Goal: Task Accomplishment & Management: Manage account settings

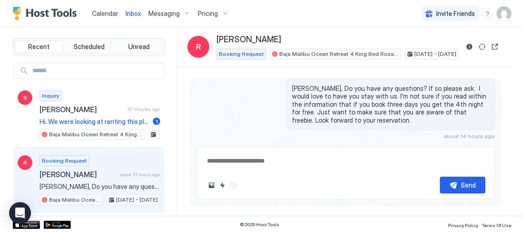
scroll to position [72, 0]
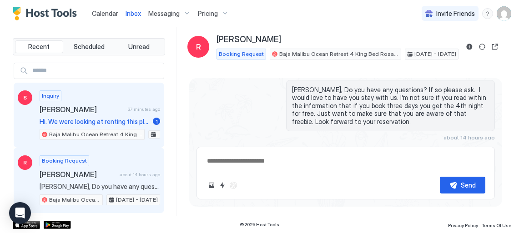
click at [71, 116] on div "Inquiry [PERSON_NAME] 37 minutes ago Hi. We were looking at renting this place …" at bounding box center [100, 116] width 121 height 50
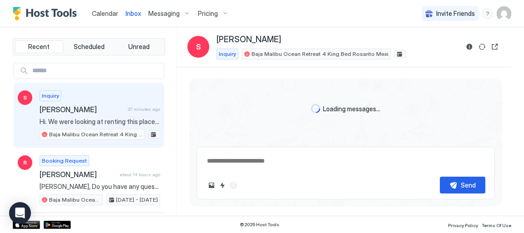
scroll to position [43, 0]
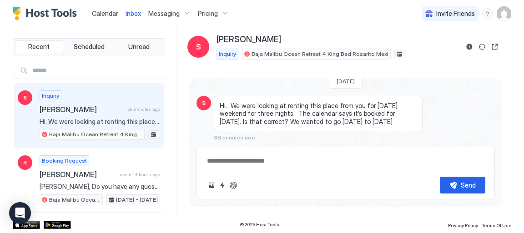
click at [110, 14] on span "Calendar" at bounding box center [105, 14] width 26 height 8
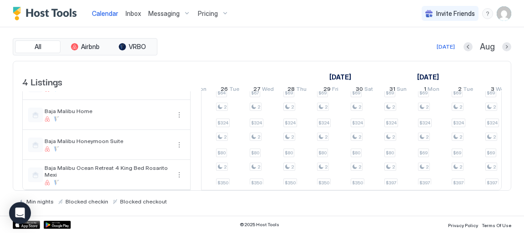
click at [130, 15] on span "Inbox" at bounding box center [133, 14] width 15 height 8
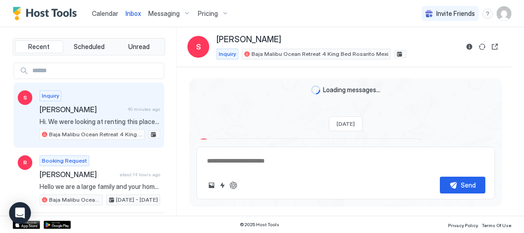
type textarea "*"
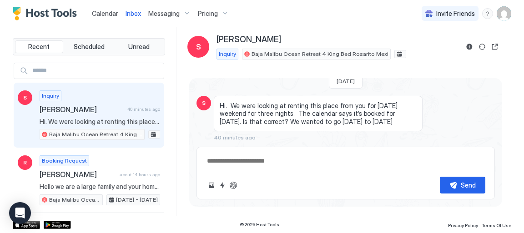
click at [100, 15] on span "Calendar" at bounding box center [105, 14] width 26 height 8
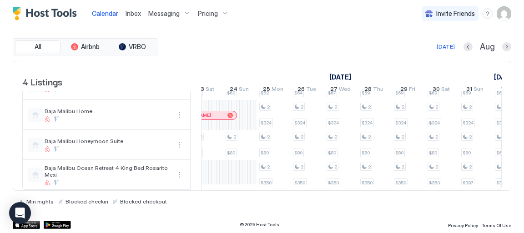
scroll to position [27, 0]
drag, startPoint x: 507, startPoint y: 116, endPoint x: 353, endPoint y: 41, distance: 171.1
click at [353, 41] on div "[DATE] Aug" at bounding box center [335, 46] width 352 height 11
